Goal: Find specific page/section: Find specific page/section

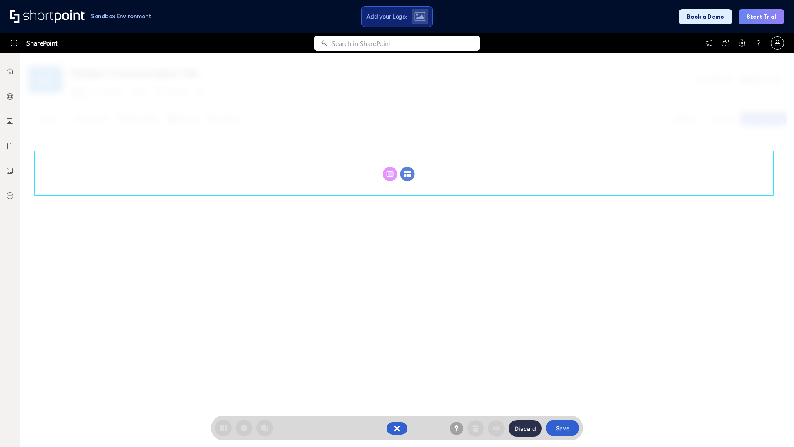
click at [407, 174] on circle at bounding box center [407, 174] width 14 height 14
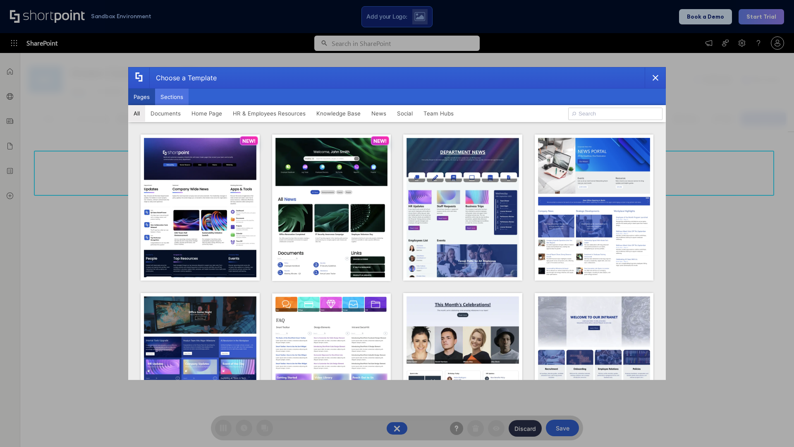
click at [172, 97] on button "Sections" at bounding box center [171, 96] width 33 height 17
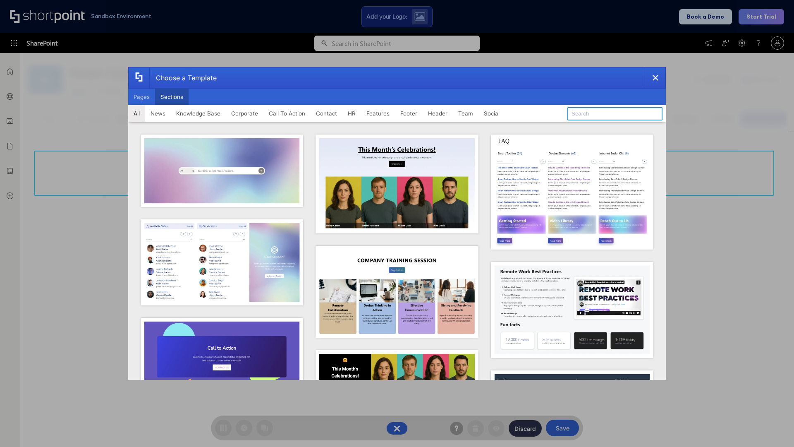
type input "Healthcare Team"
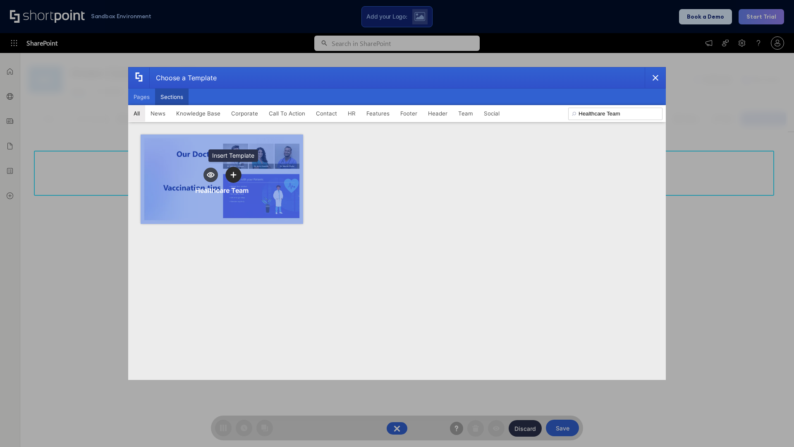
click at [233, 174] on icon "template selector" at bounding box center [233, 175] width 6 height 6
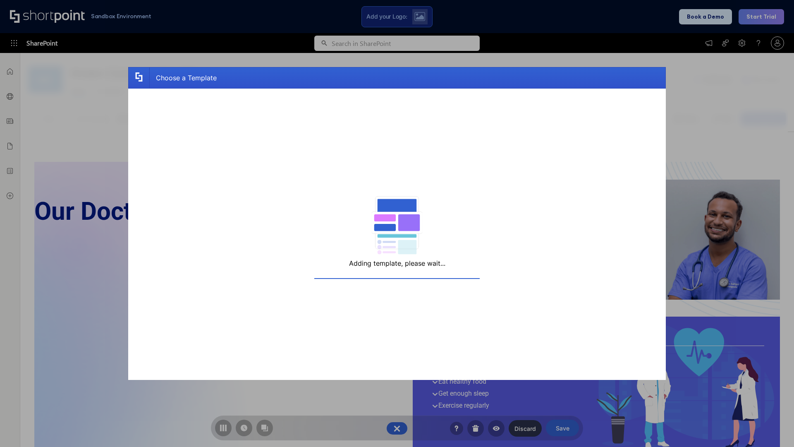
scroll to position [6, 6]
